Goal: Information Seeking & Learning: Learn about a topic

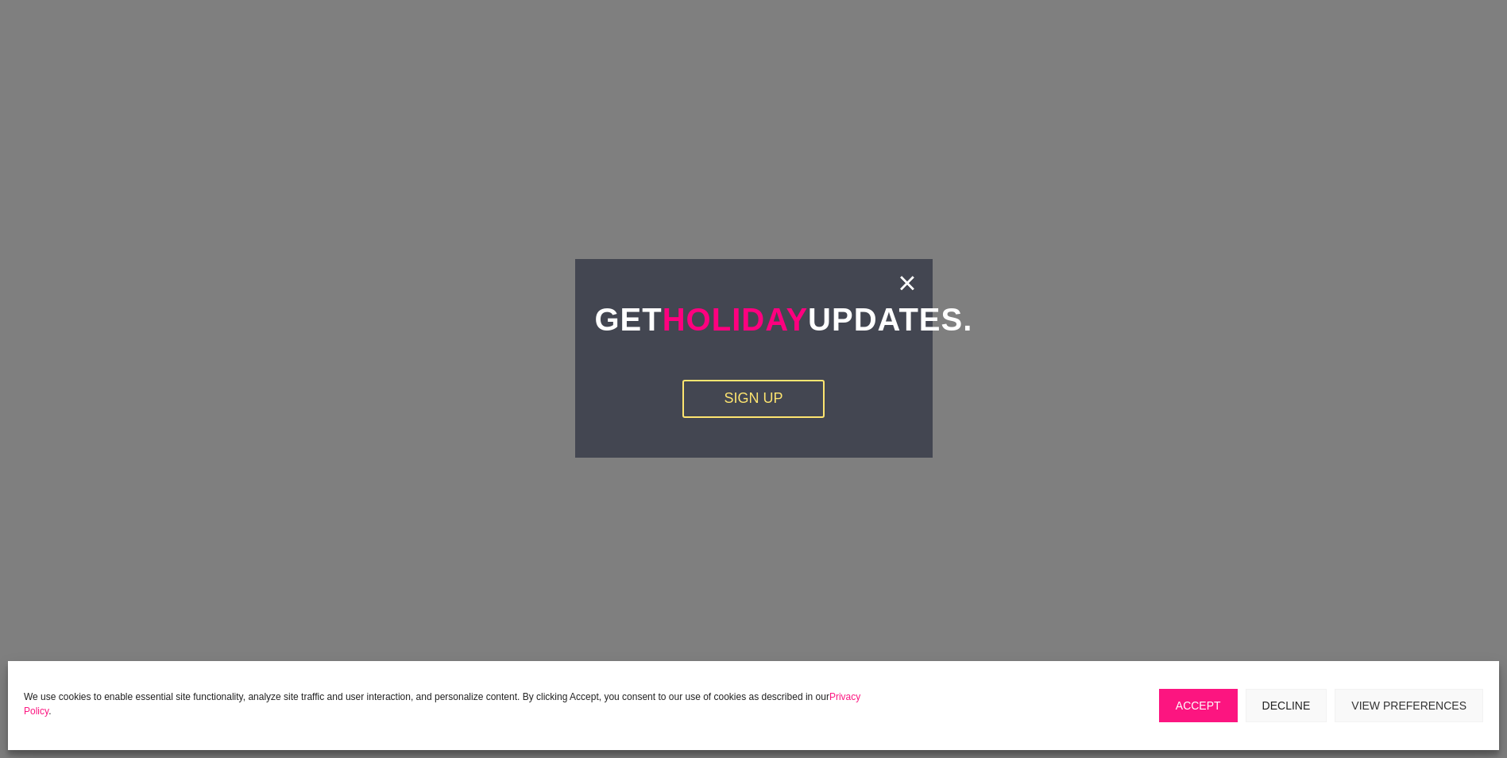
scroll to position [3098, 0]
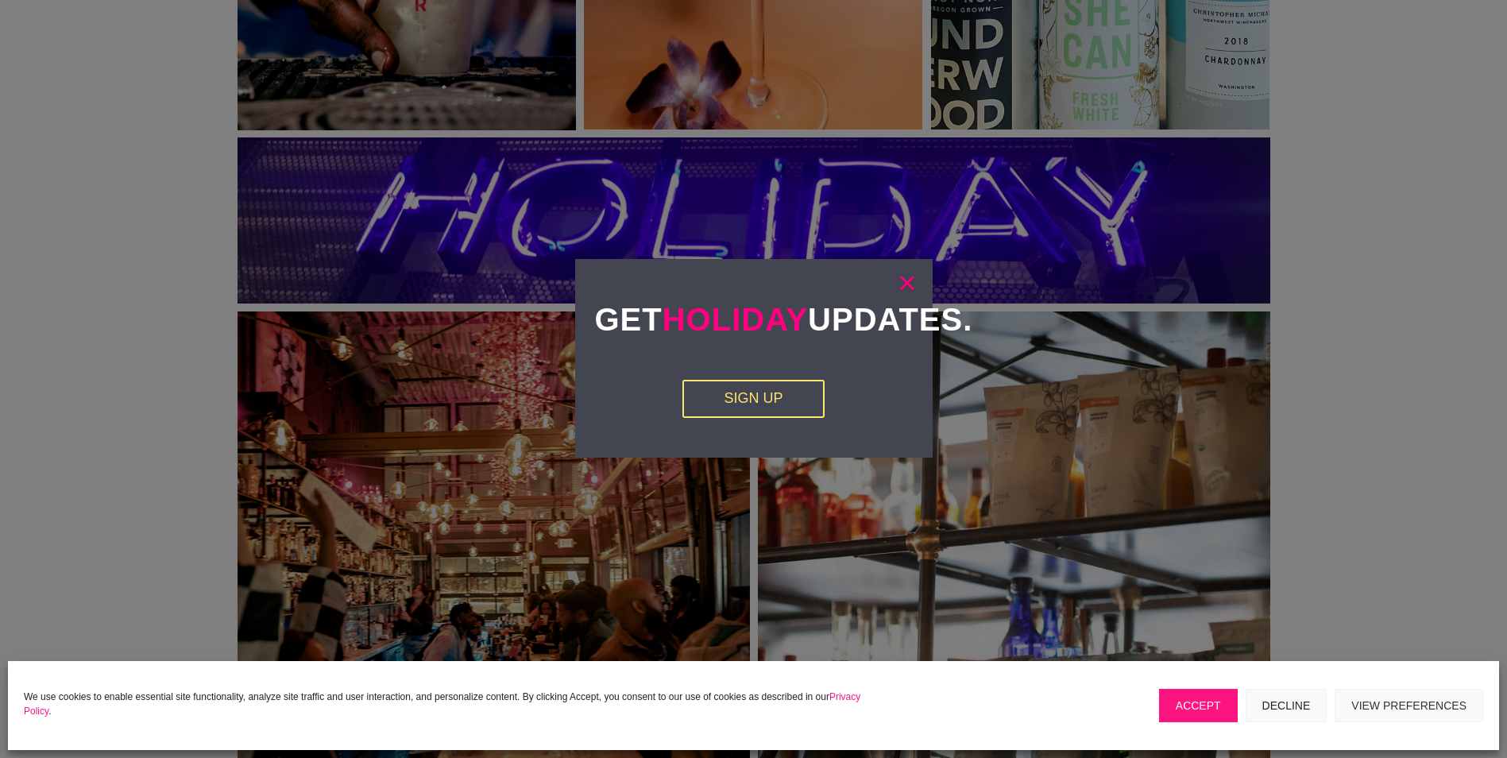
click at [905, 286] on link "×" at bounding box center [907, 283] width 18 height 16
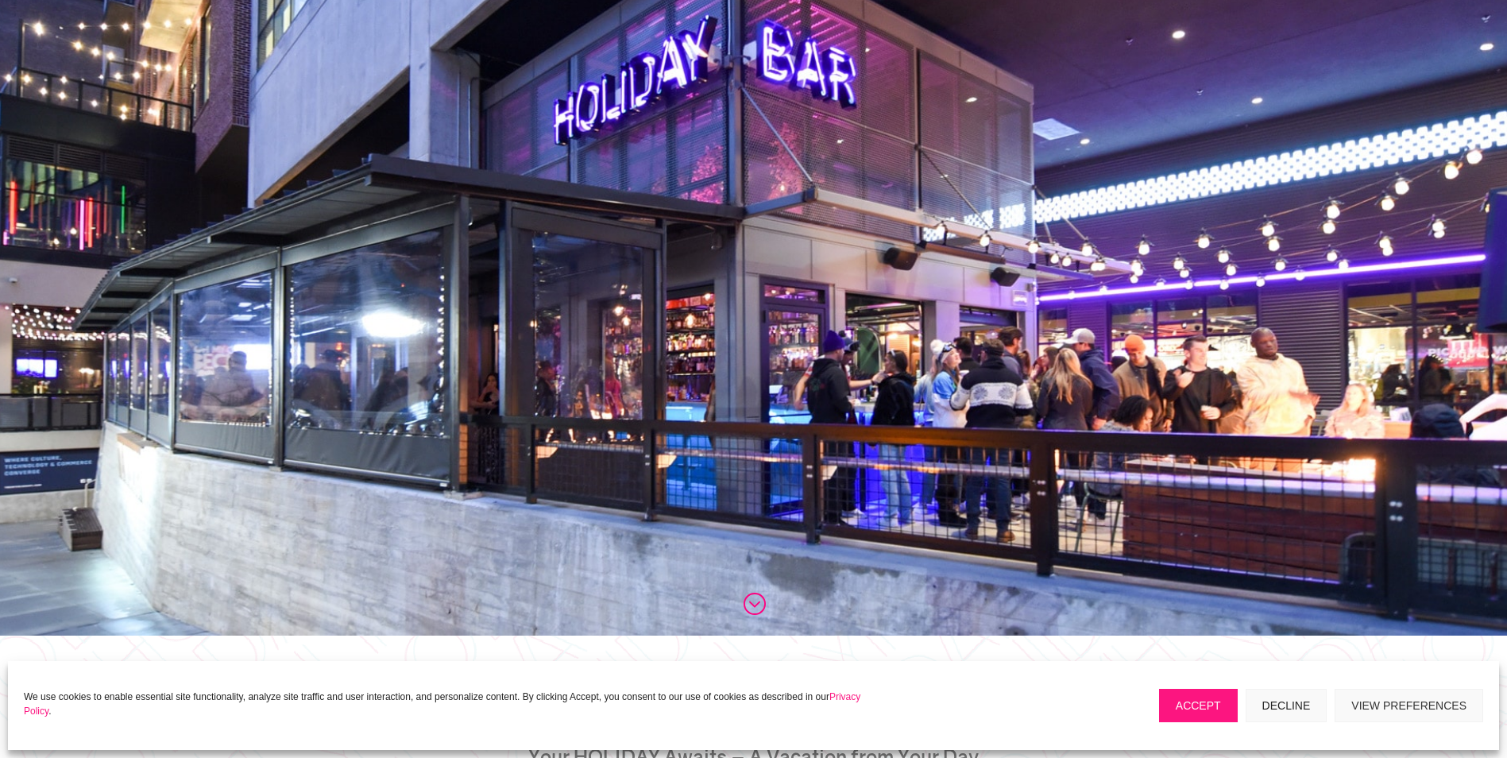
scroll to position [0, 0]
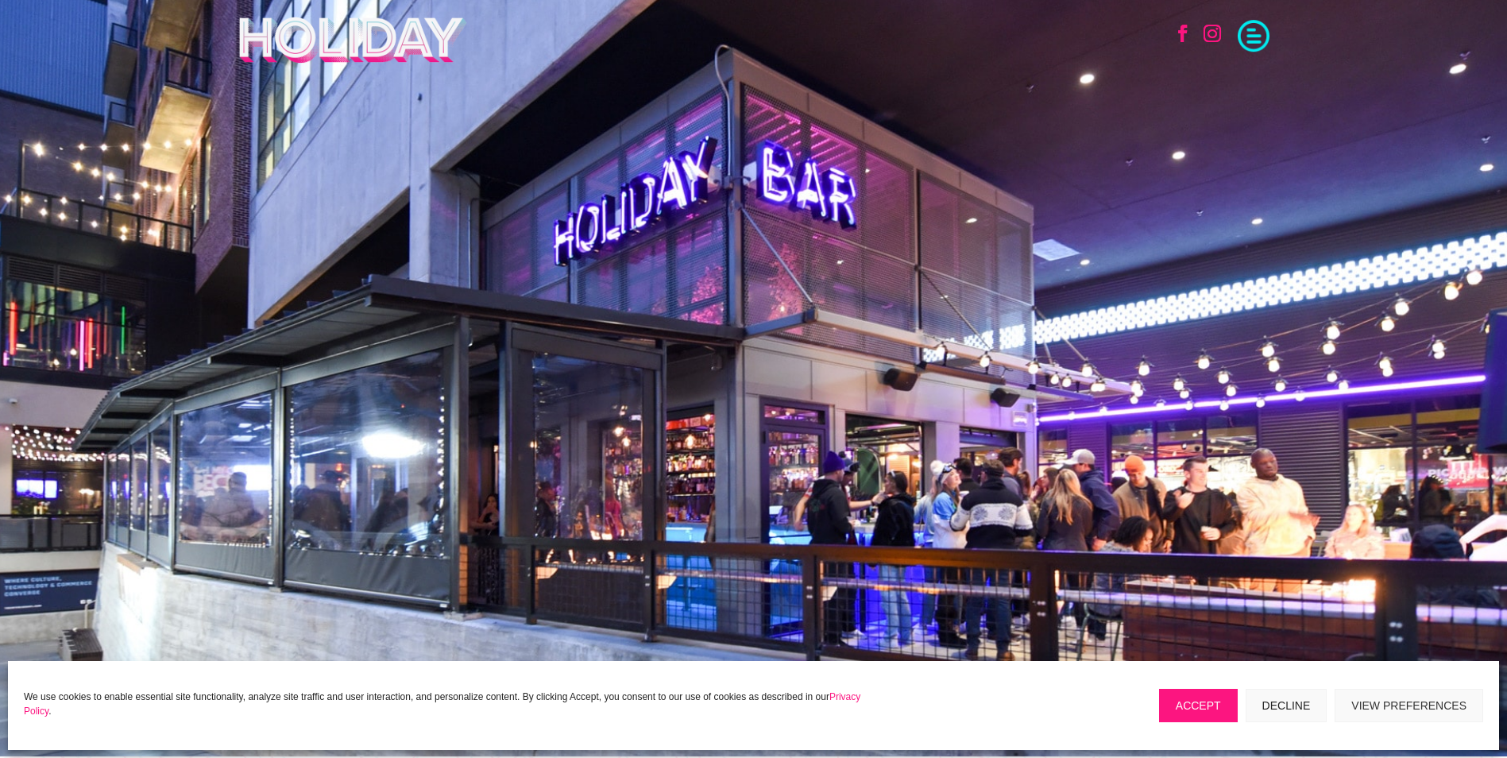
click at [1259, 42] on span at bounding box center [1254, 34] width 32 height 32
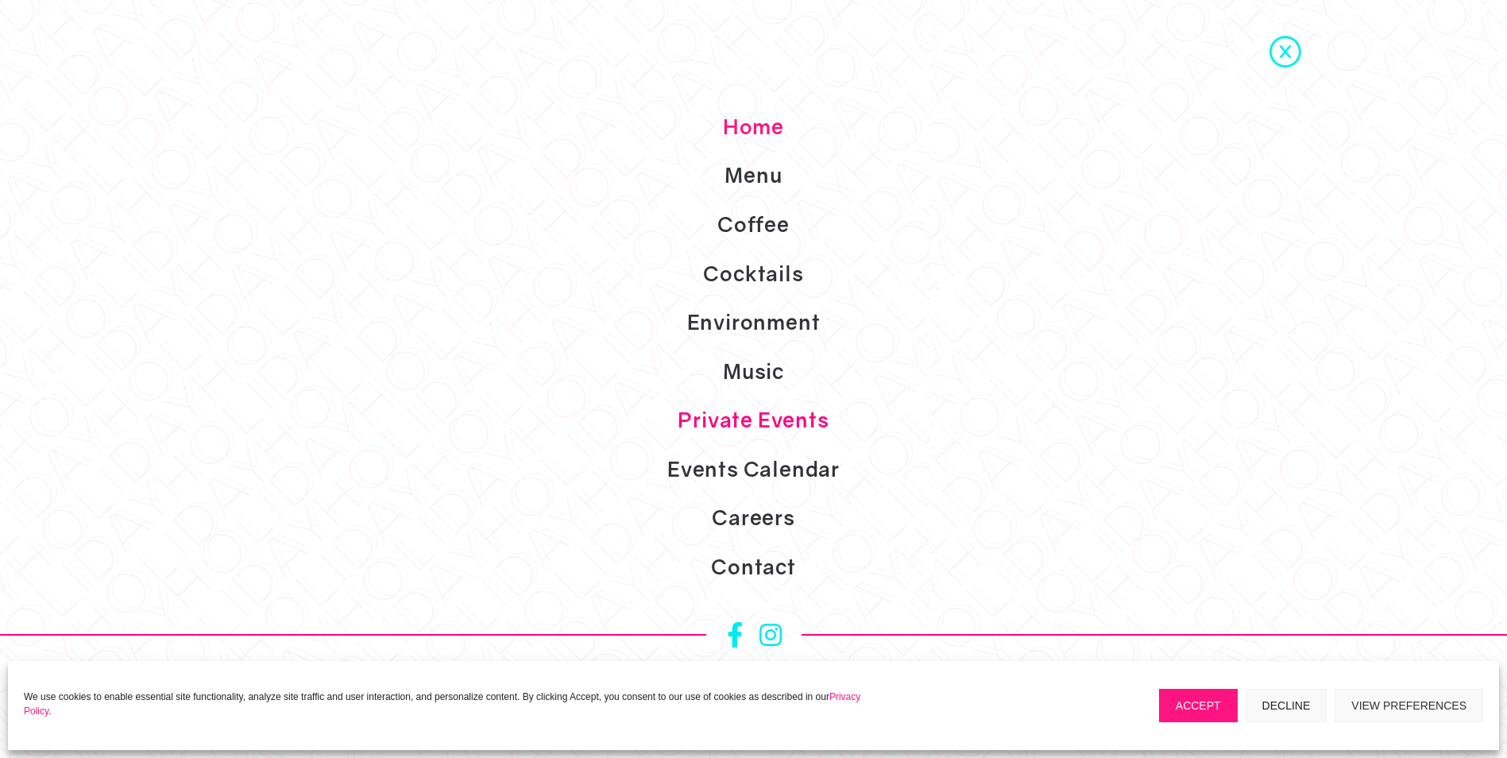
click at [797, 419] on link "Private Events" at bounding box center [753, 420] width 1507 height 49
click at [808, 474] on link "Events Calendar" at bounding box center [753, 469] width 1507 height 49
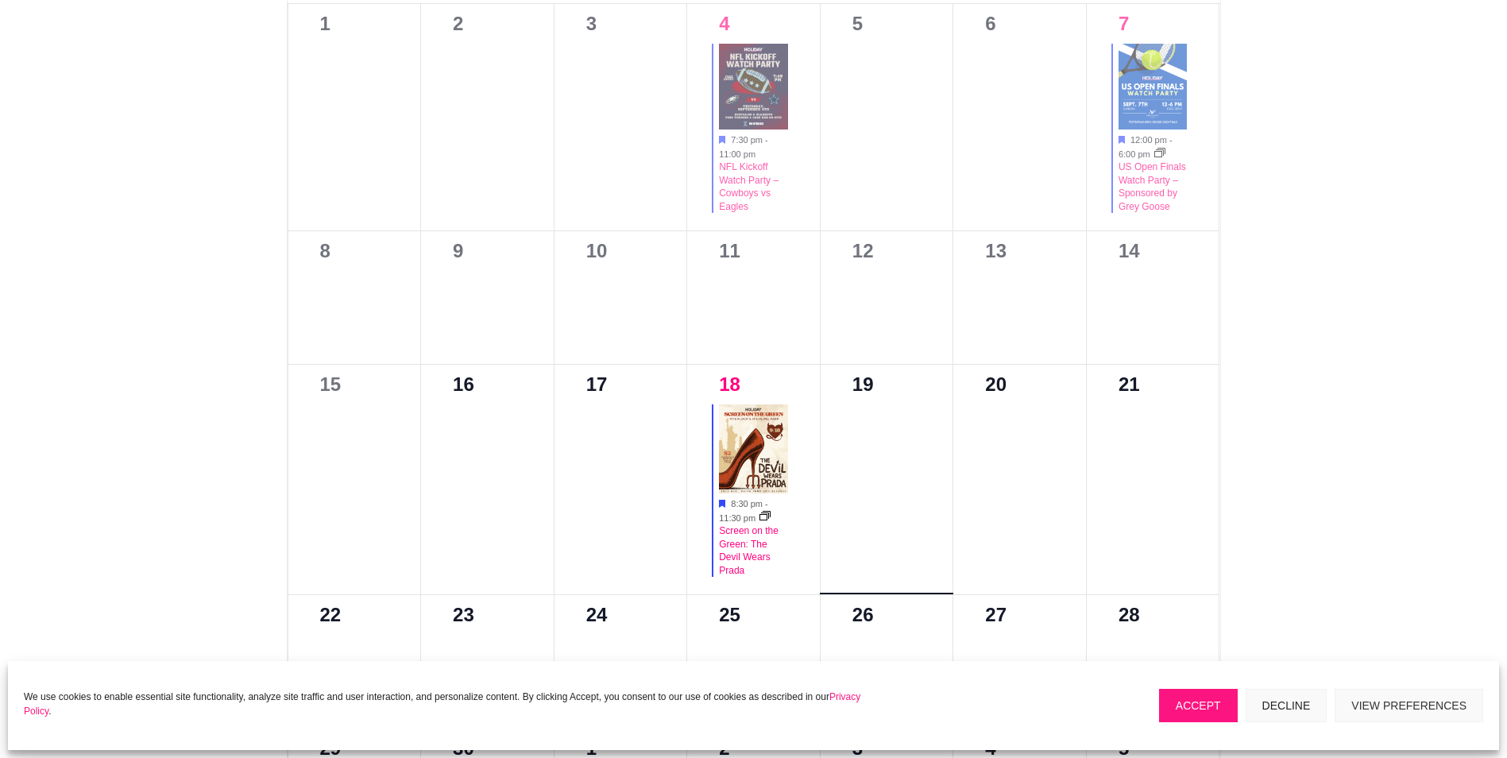
scroll to position [953, 0]
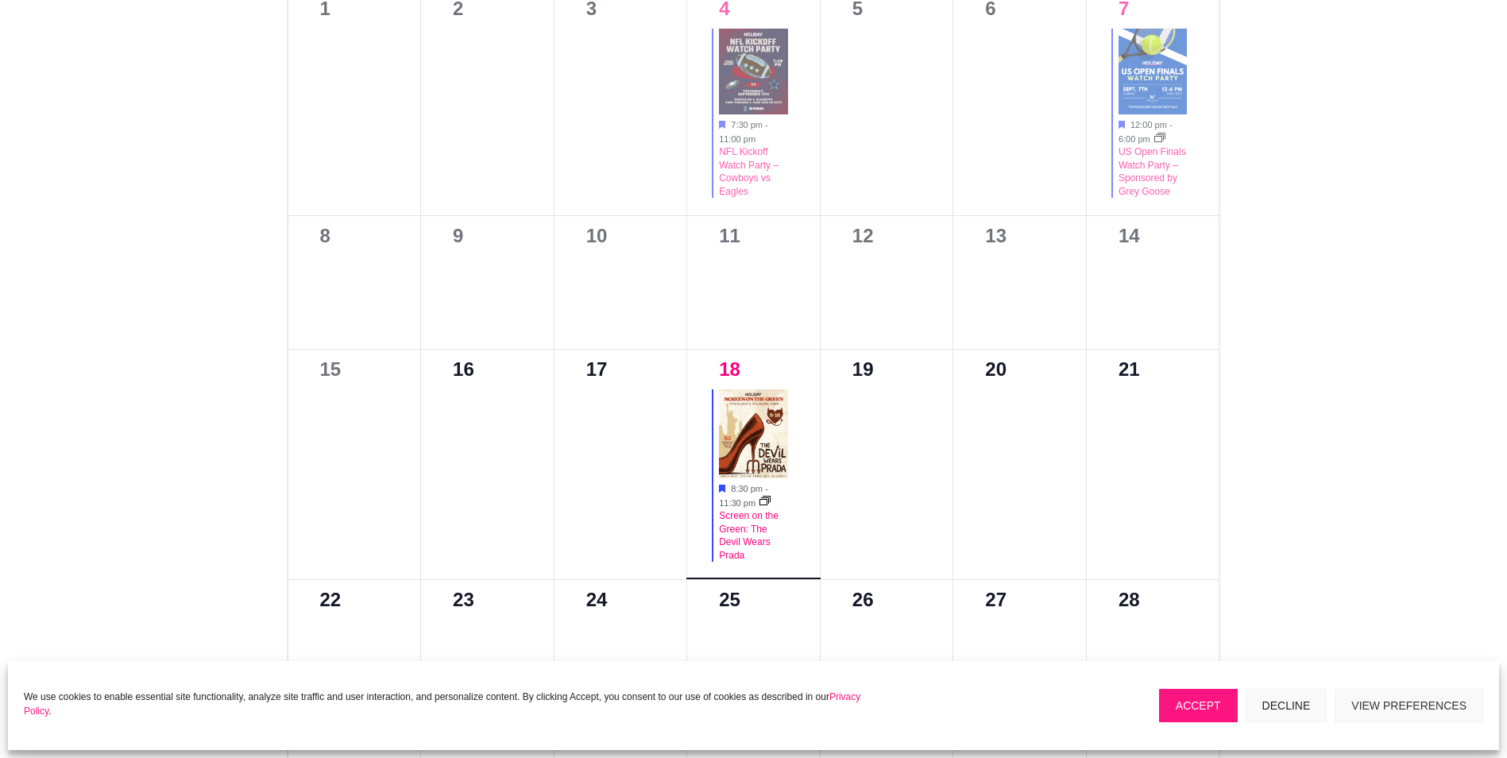
click at [777, 456] on img at bounding box center [753, 433] width 69 height 89
click at [752, 457] on img at bounding box center [753, 433] width 69 height 89
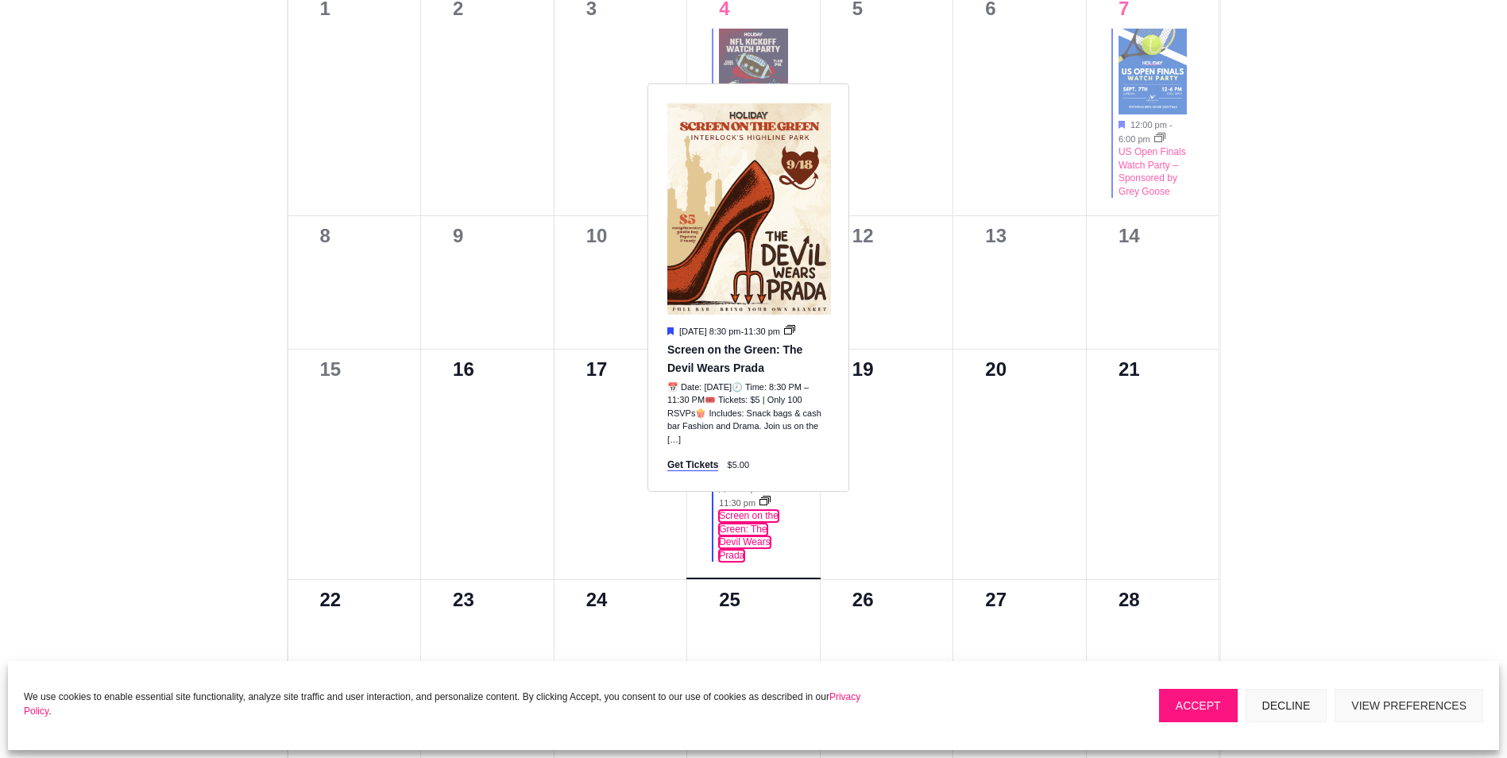
click at [747, 527] on link "Screen on the Green: The Devil Wears Prada" at bounding box center [749, 536] width 60 height 52
